Goal: Task Accomplishment & Management: Manage account settings

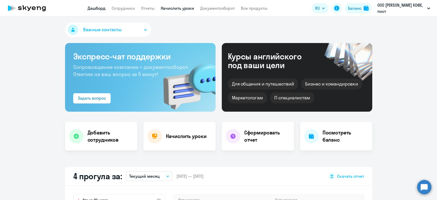
click at [174, 9] on link "Начислить уроки" at bounding box center [177, 8] width 33 height 5
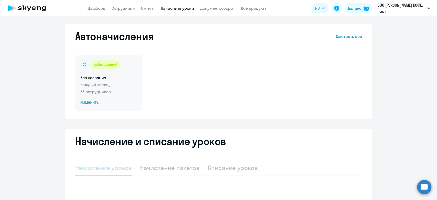
select select "10"
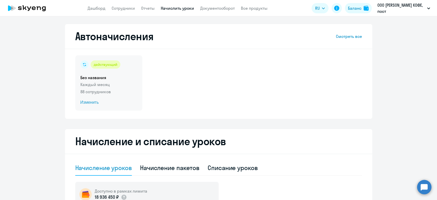
click at [108, 102] on span "Изменить" at bounding box center [108, 102] width 57 height 6
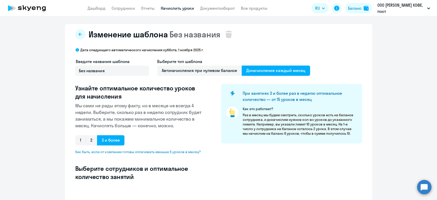
select select "10"
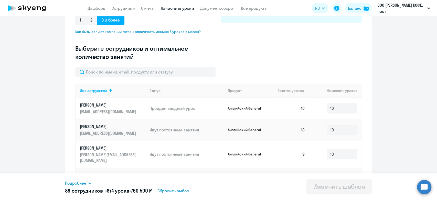
scroll to position [114, 0]
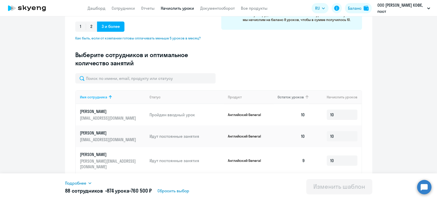
click at [281, 93] on th "Остаток уроков" at bounding box center [291, 97] width 36 height 14
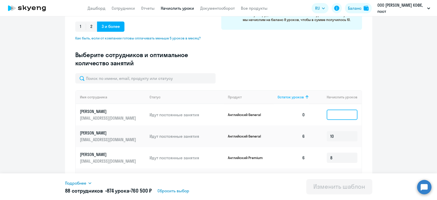
click at [339, 116] on input at bounding box center [342, 115] width 31 height 10
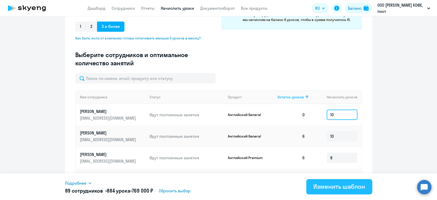
type input "10"
drag, startPoint x: 323, startPoint y: 187, endPoint x: 312, endPoint y: 181, distance: 11.9
click at [323, 188] on div "Изменить шаблон" at bounding box center [339, 186] width 52 height 8
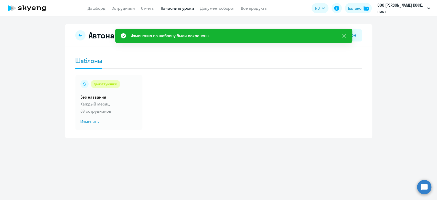
click at [128, 12] on app-header "Дашборд Сотрудники Отчеты Начислить уроки Документооборот Все продукты Дашборд …" at bounding box center [218, 8] width 437 height 16
click at [126, 9] on link "Сотрудники" at bounding box center [123, 8] width 23 height 5
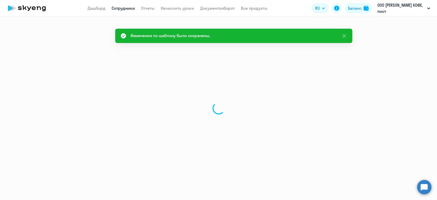
select select "30"
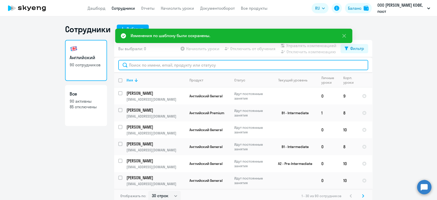
click at [187, 66] on input "text" at bounding box center [243, 65] width 250 height 10
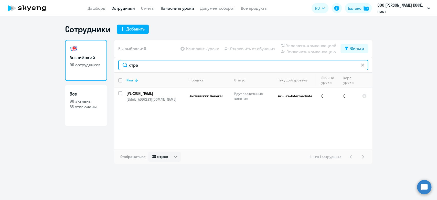
type input "стра"
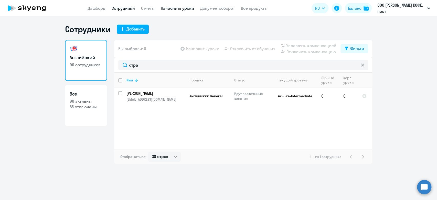
click at [166, 11] on link "Начислить уроки" at bounding box center [177, 8] width 33 height 5
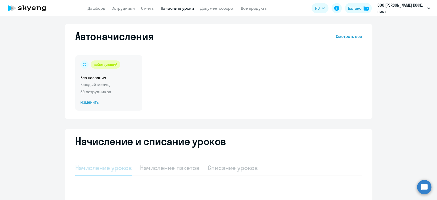
select select "10"
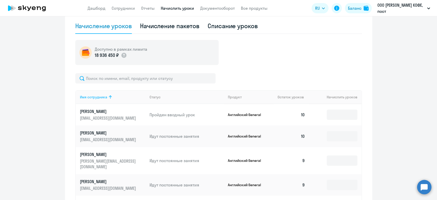
scroll to position [142, 0]
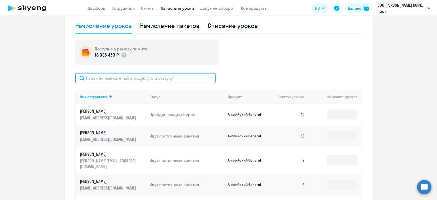
click at [134, 82] on input "text" at bounding box center [145, 78] width 140 height 10
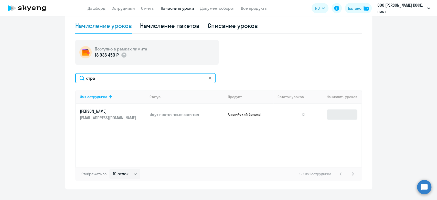
type input "стра"
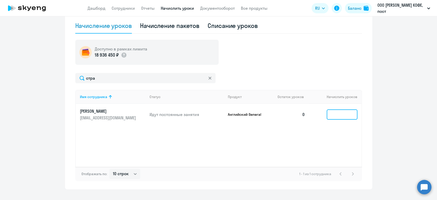
click at [332, 118] on input at bounding box center [342, 114] width 31 height 10
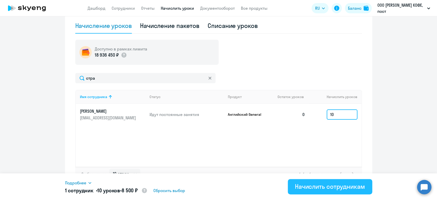
type input "10"
click at [317, 184] on div "Начислить сотрудникам" at bounding box center [330, 186] width 70 height 8
